Goal: Task Accomplishment & Management: Complete application form

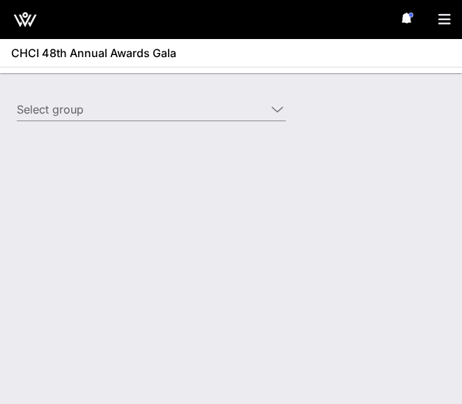
type input "[PERSON_NAME] ([PERSON_NAME]) [[PERSON_NAME], [EMAIL_ADDRESS][DOMAIN_NAME]]"
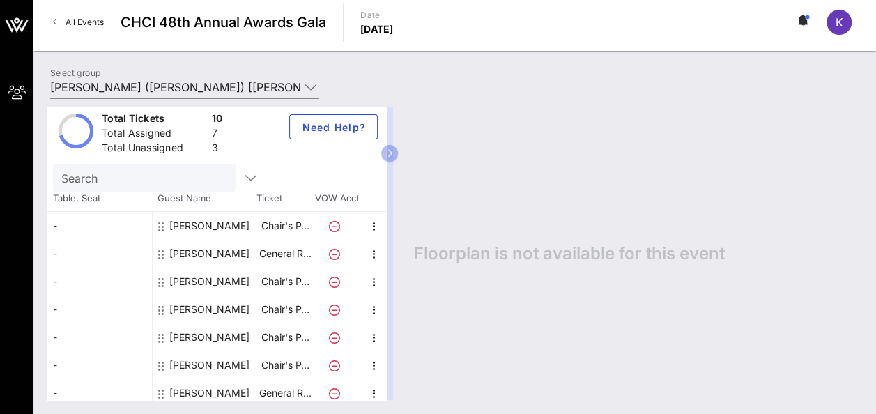
scroll to position [9, 0]
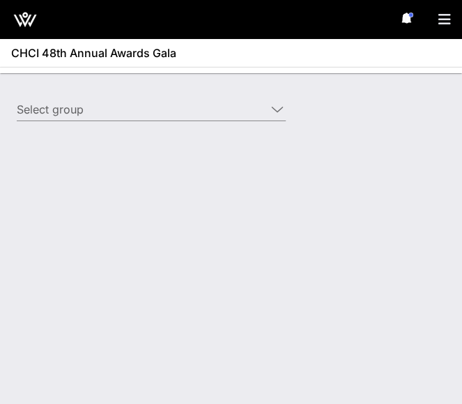
type input "[PERSON_NAME] ([PERSON_NAME]) [[PERSON_NAME], [EMAIL_ADDRESS][DOMAIN_NAME]]"
